Goal: Task Accomplishment & Management: Complete application form

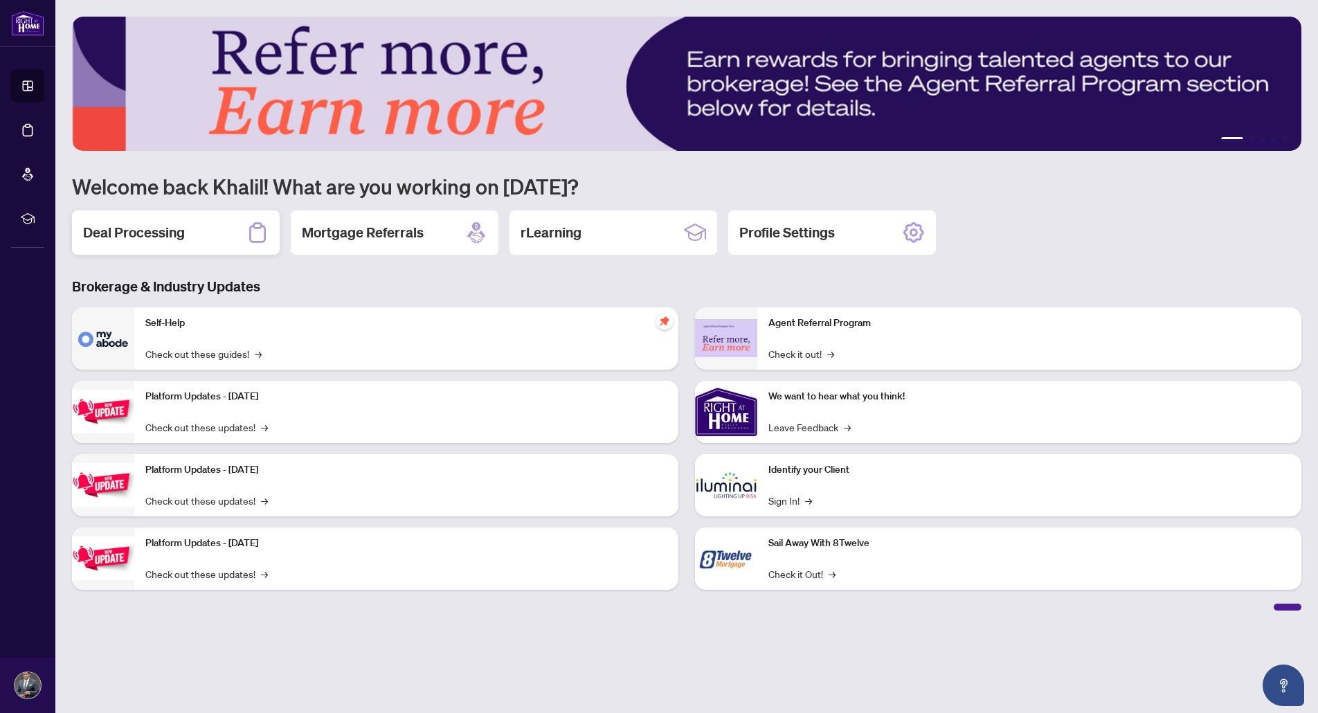
click at [143, 231] on h2 "Deal Processing" at bounding box center [134, 232] width 102 height 19
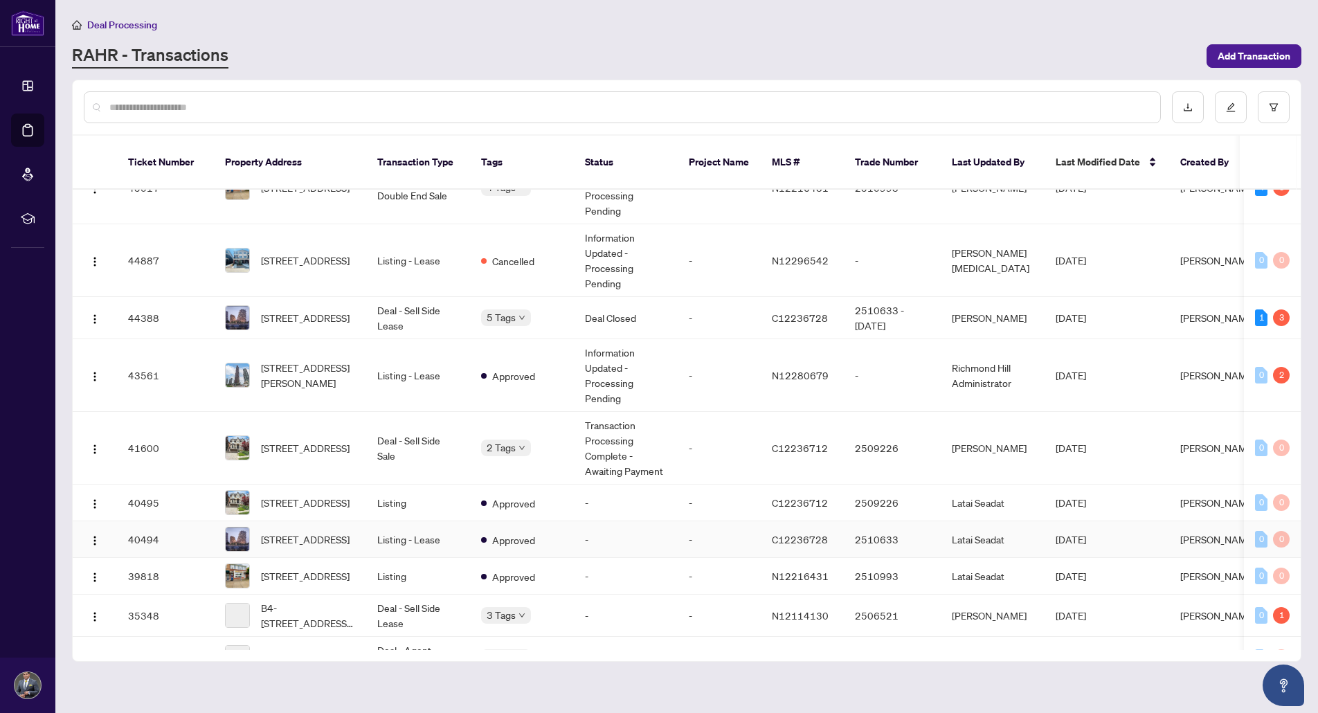
scroll to position [208, 0]
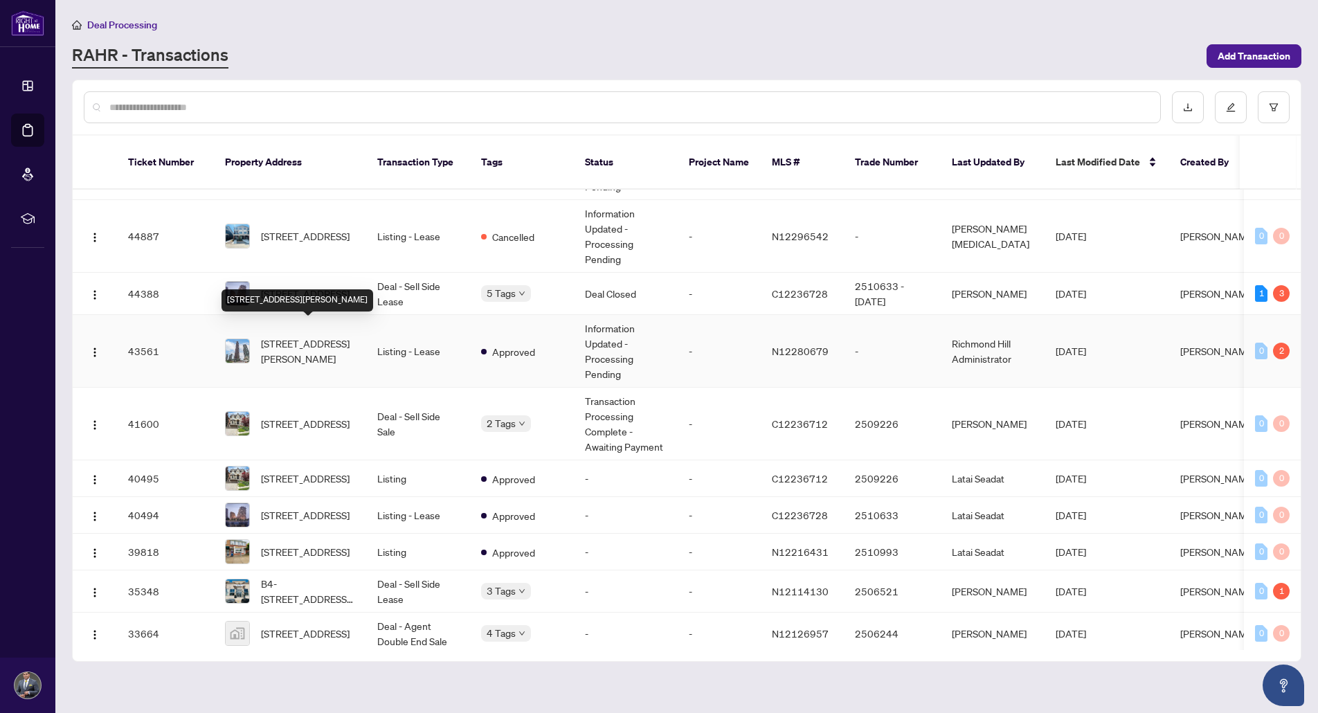
click at [304, 338] on span "[STREET_ADDRESS][PERSON_NAME]" at bounding box center [308, 351] width 94 height 30
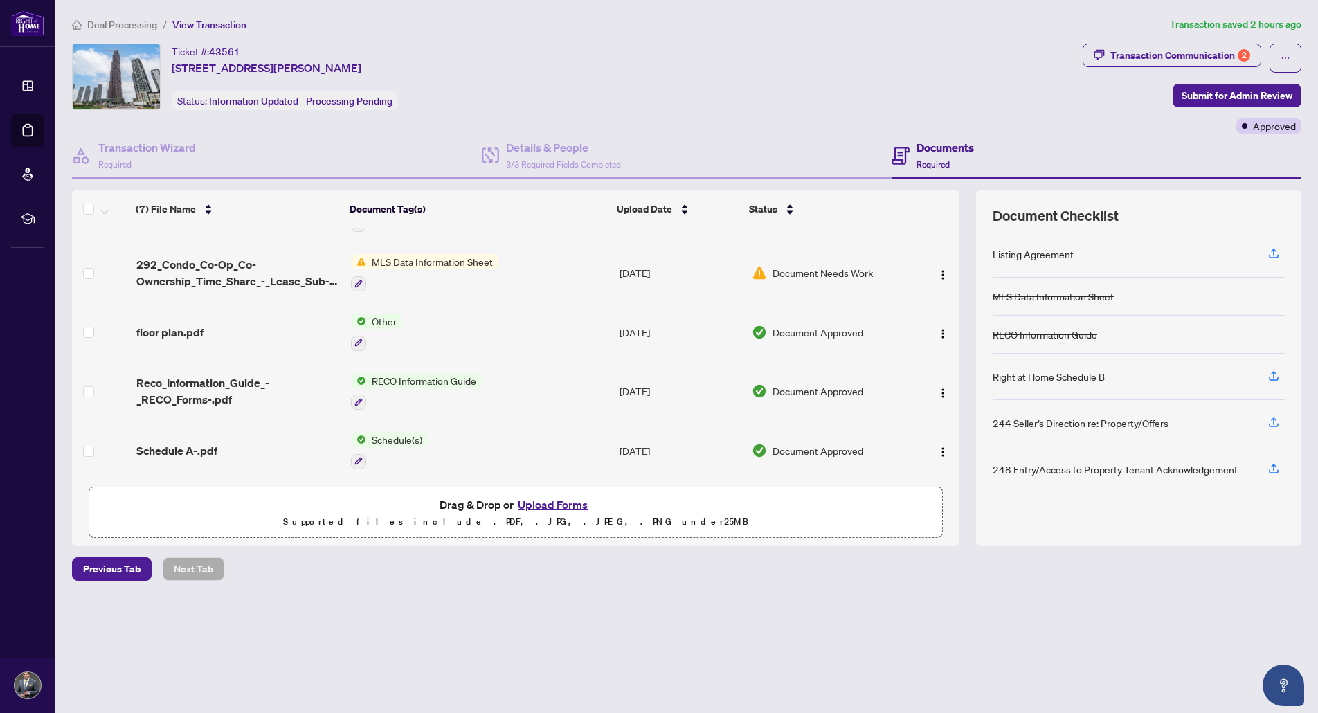
scroll to position [167, 0]
click at [950, 143] on h4 "Documents" at bounding box center [944, 147] width 57 height 17
click at [937, 148] on h4 "Documents" at bounding box center [944, 147] width 57 height 17
click at [926, 161] on span "Required" at bounding box center [932, 164] width 33 height 10
click at [1229, 58] on div "Transaction Communication 2" at bounding box center [1180, 55] width 140 height 22
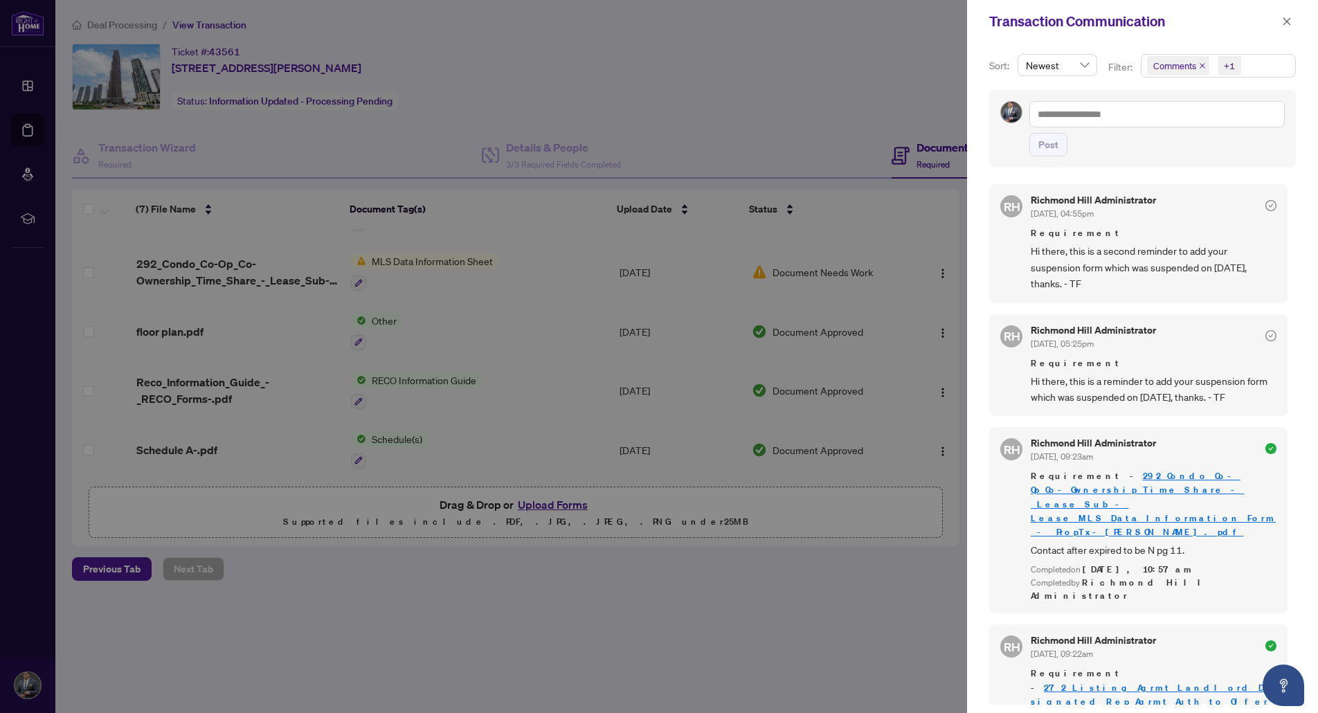
click at [1287, 275] on div "[PERSON_NAME] [PERSON_NAME] Administrator [DATE], 04:55pm Requirement Hi there,…" at bounding box center [1142, 440] width 307 height 529
click at [792, 579] on div at bounding box center [659, 356] width 1318 height 713
click at [543, 507] on div at bounding box center [659, 356] width 1318 height 713
click at [1284, 24] on icon "close" at bounding box center [1287, 21] width 8 height 8
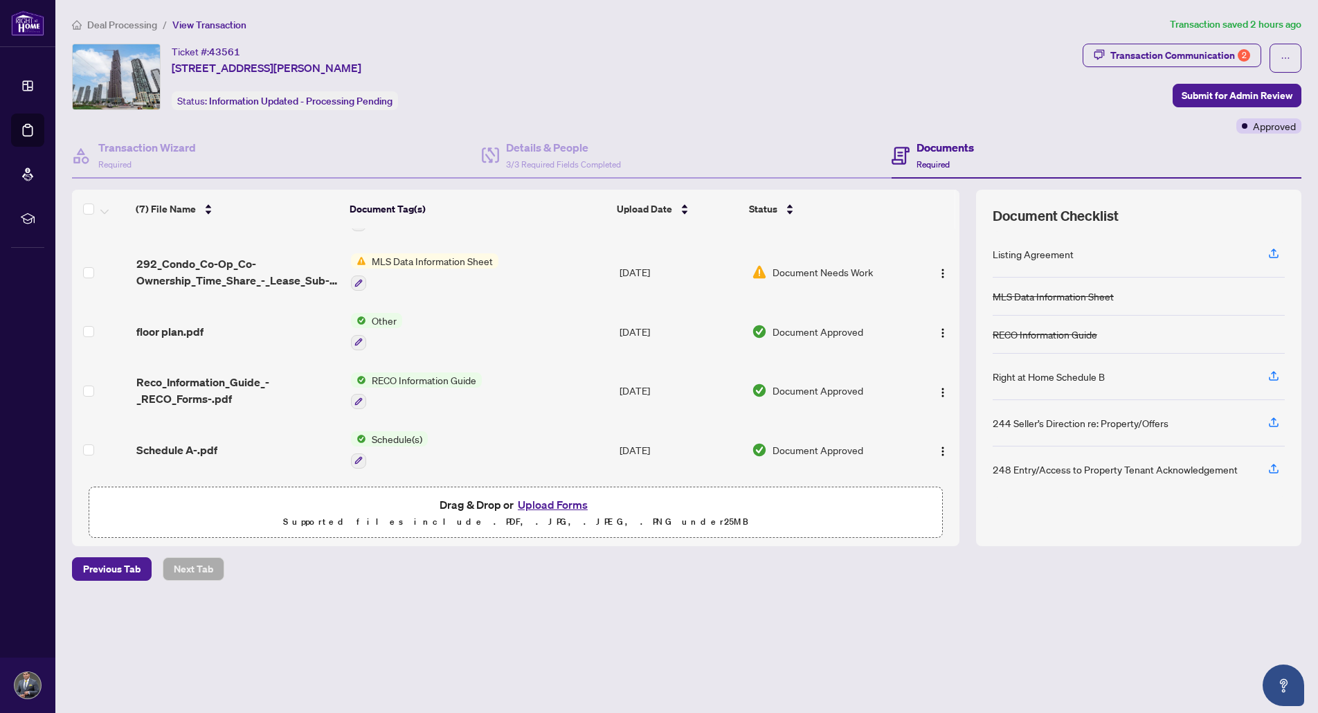
click at [574, 507] on button "Upload Forms" at bounding box center [553, 505] width 78 height 18
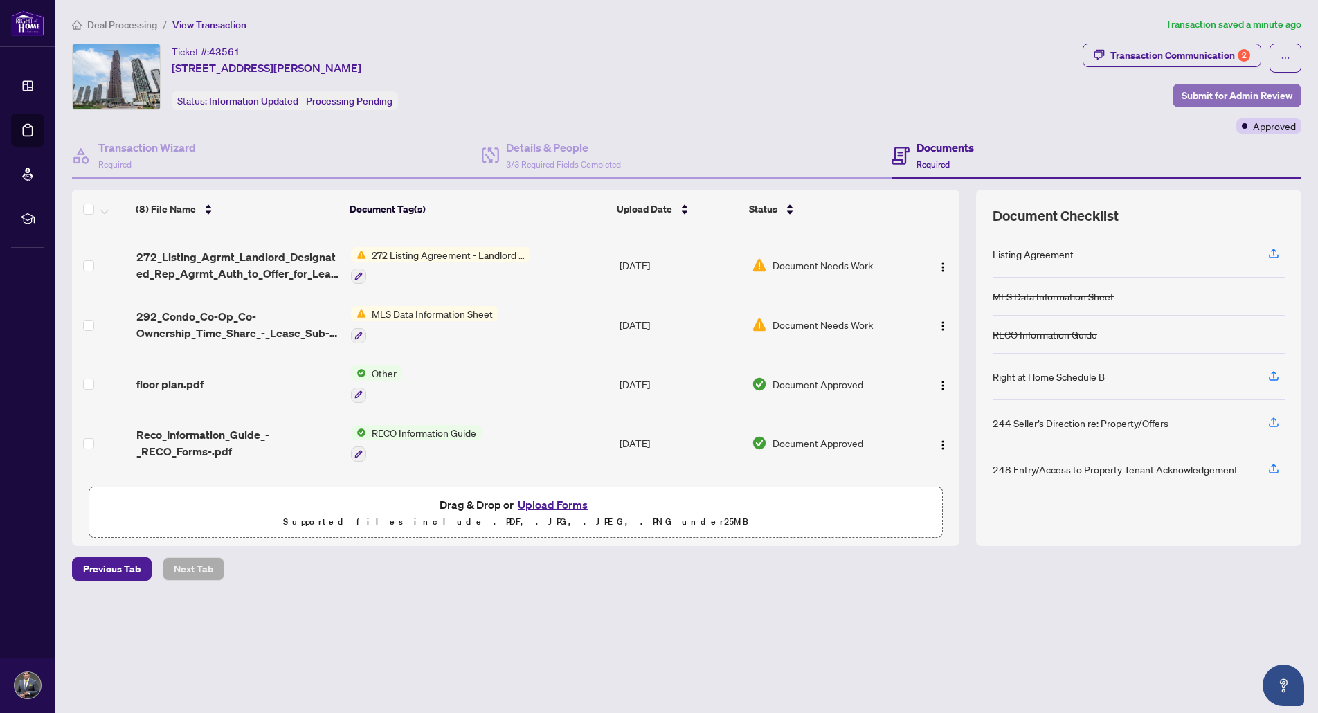
click at [1237, 94] on span "Submit for Admin Review" at bounding box center [1236, 95] width 111 height 22
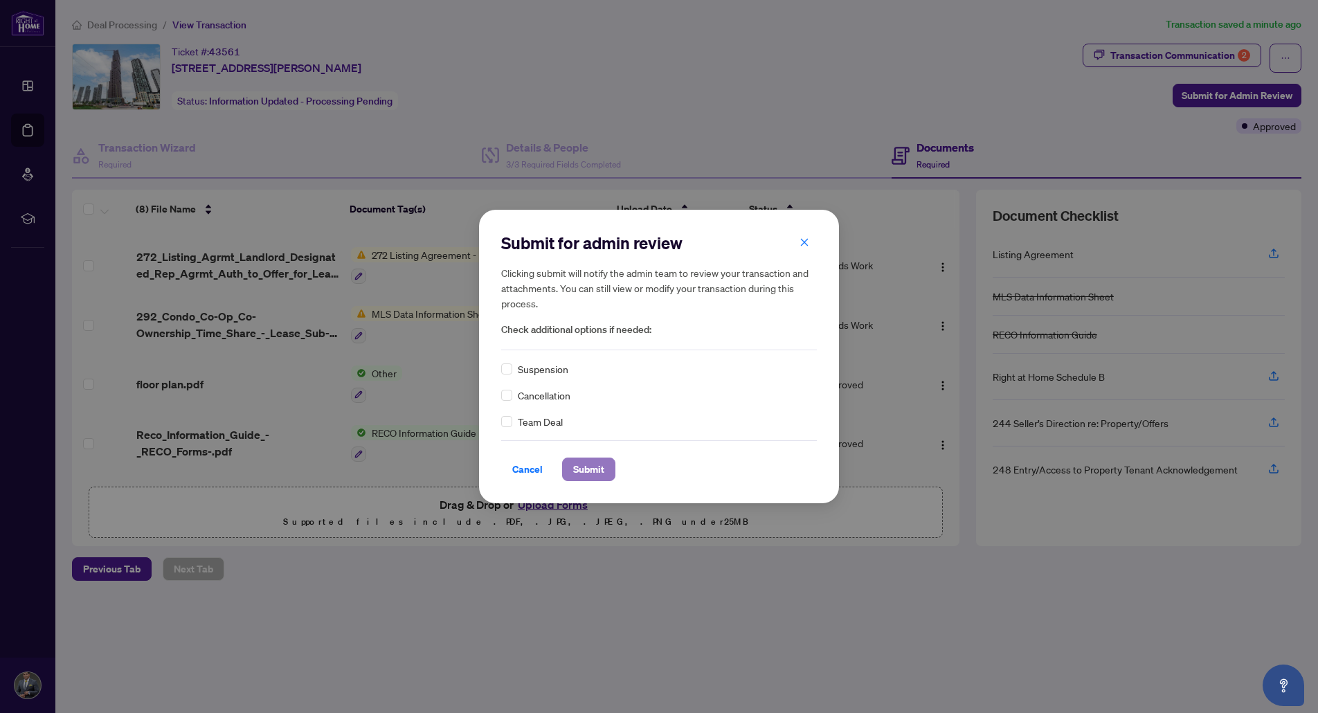
click at [591, 469] on span "Submit" at bounding box center [588, 469] width 31 height 22
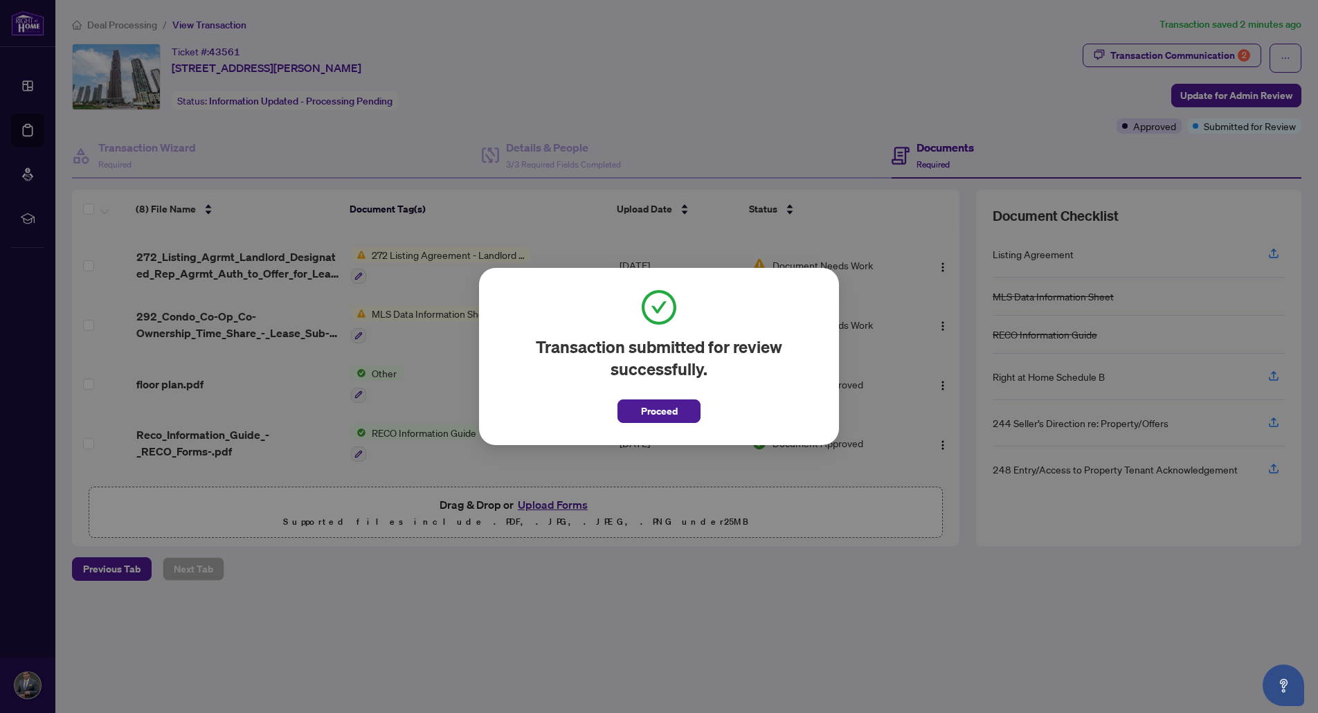
click at [660, 406] on span "Proceed" at bounding box center [659, 411] width 37 height 22
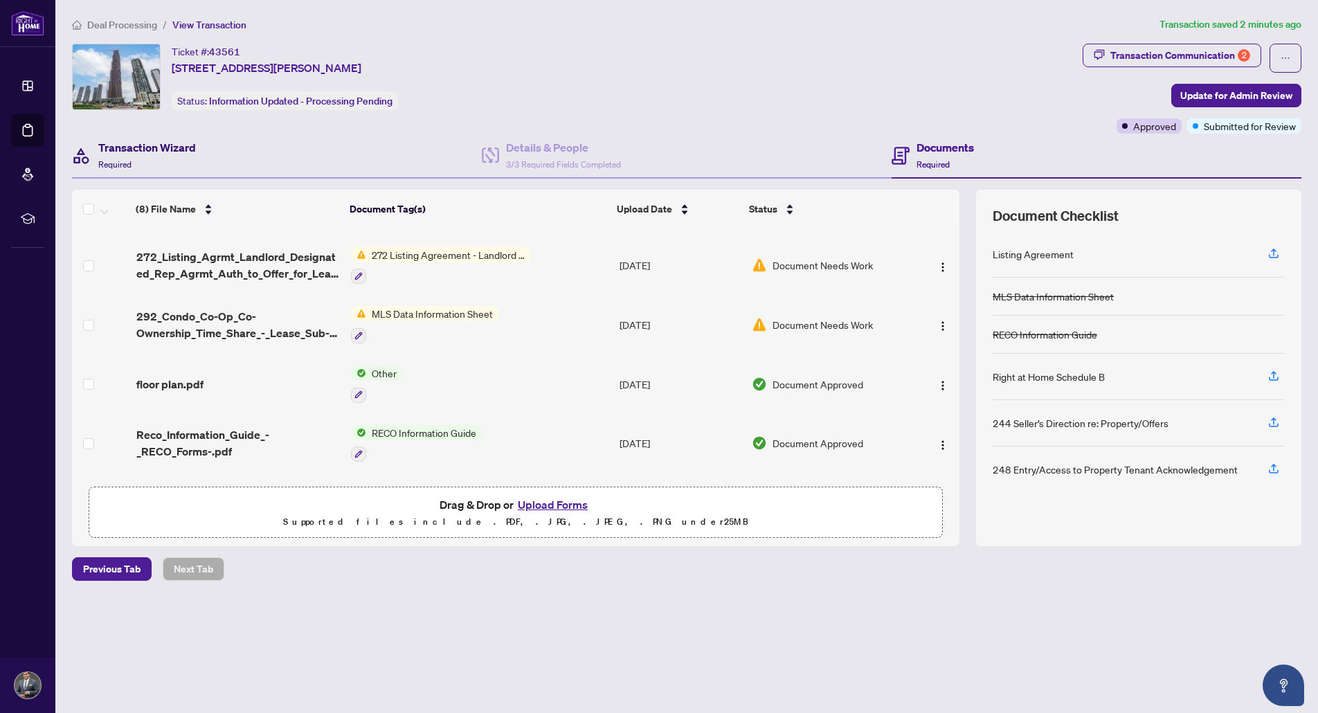
click at [159, 146] on h4 "Transaction Wizard" at bounding box center [147, 147] width 98 height 17
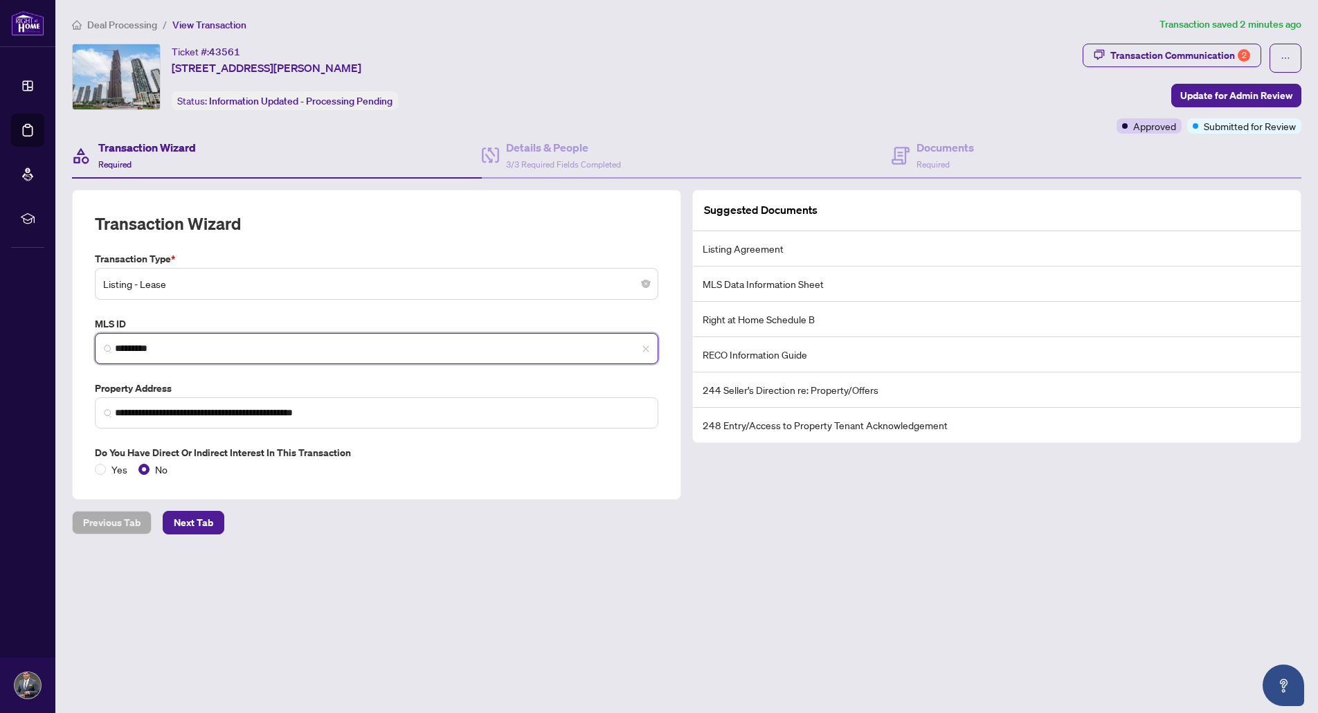
drag, startPoint x: 184, startPoint y: 352, endPoint x: 115, endPoint y: 348, distance: 69.3
click at [115, 348] on input "*********" at bounding box center [382, 348] width 534 height 15
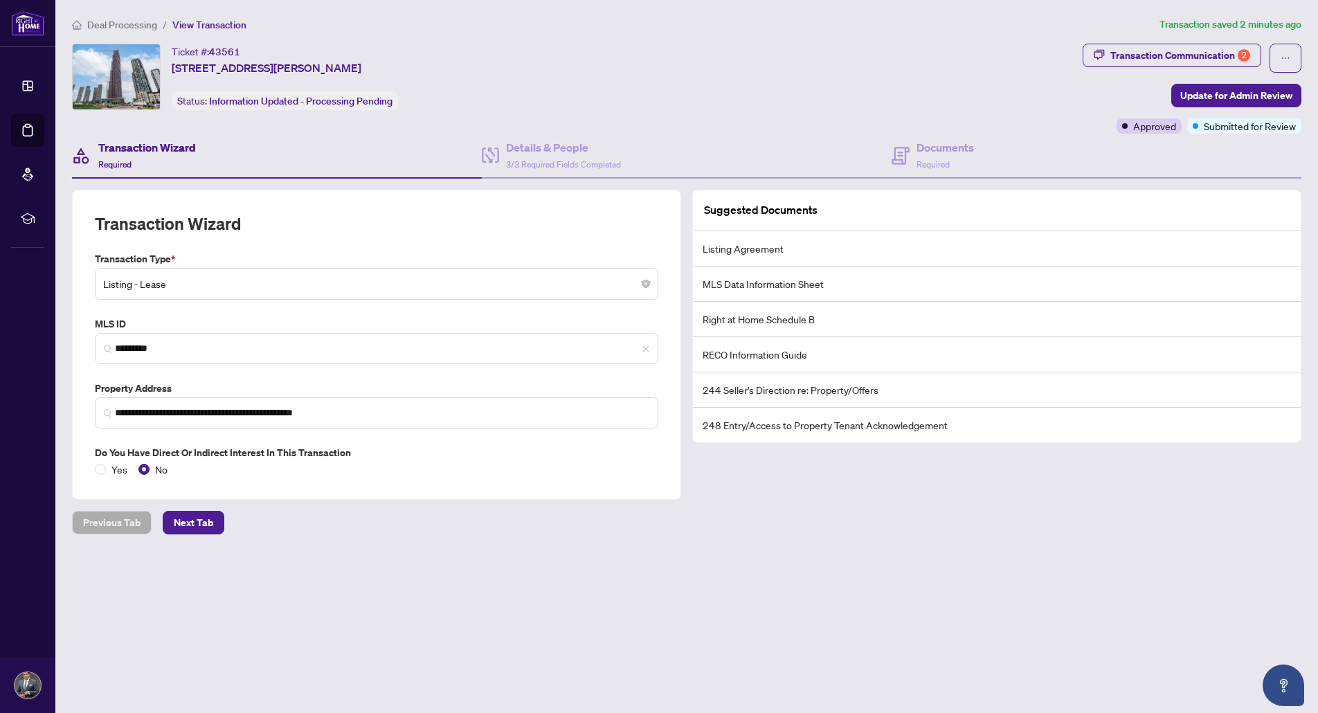
click at [728, 124] on div "Ticket #: 43561 [STREET_ADDRESS][PERSON_NAME] Status: Information Updated - Pro…" at bounding box center [574, 89] width 1010 height 90
